Goal: Check status

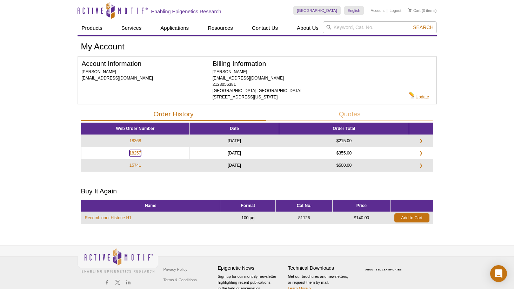
click at [137, 153] on link "18257" at bounding box center [135, 153] width 12 height 6
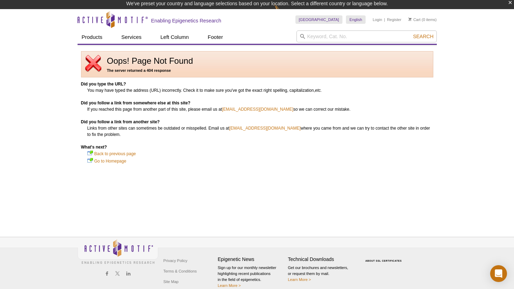
scroll to position [1, 0]
click at [94, 65] on img at bounding box center [93, 63] width 17 height 17
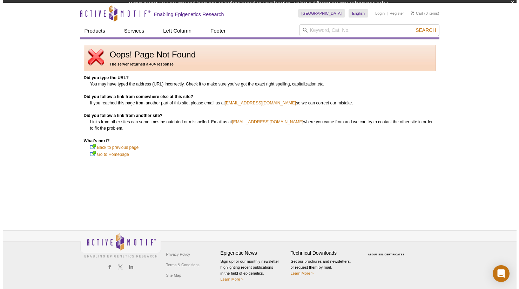
scroll to position [0, 0]
